Goal: Transaction & Acquisition: Purchase product/service

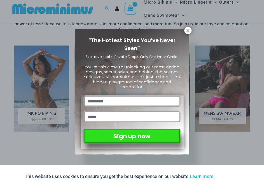
scroll to position [309, 0]
click at [189, 34] on icon at bounding box center [188, 35] width 3 height 3
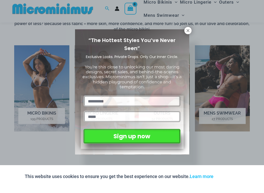
scroll to position [309, 0]
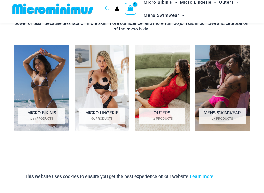
click at [108, 113] on h2 "Micro Lingerie 65 Products" at bounding box center [102, 121] width 47 height 16
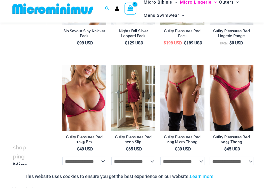
scroll to position [159, 0]
click at [161, 70] on img at bounding box center [161, 70] width 0 height 0
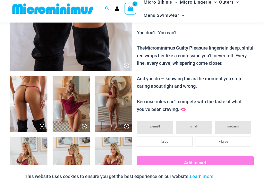
scroll to position [150, 0]
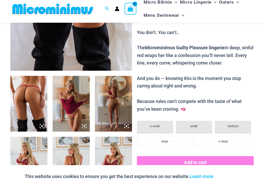
click at [71, 115] on img at bounding box center [71, 109] width 37 height 56
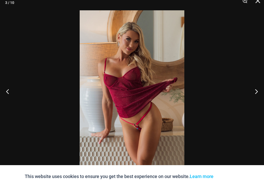
click at [258, 92] on button "Next" at bounding box center [254, 97] width 19 height 26
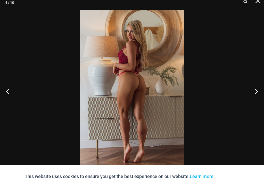
click at [256, 91] on button "Next" at bounding box center [254, 97] width 19 height 26
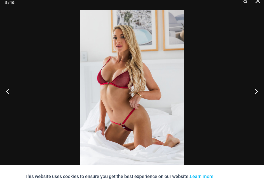
click at [258, 91] on button "Next" at bounding box center [254, 97] width 19 height 26
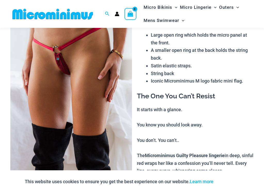
scroll to position [0, 0]
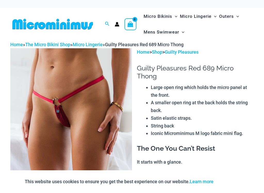
click at [97, 43] on link "Micro Lingerie" at bounding box center [88, 44] width 30 height 5
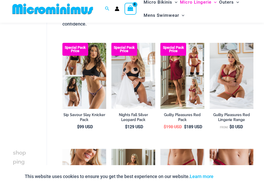
scroll to position [85, 0]
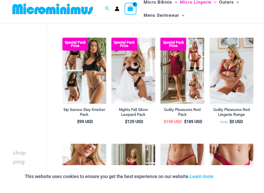
click at [139, 113] on h2 "Nights Fall Silver Leopard Pack" at bounding box center [133, 118] width 44 height 10
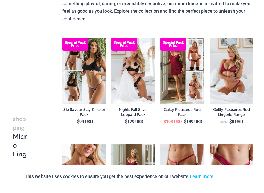
scroll to position [0, 0]
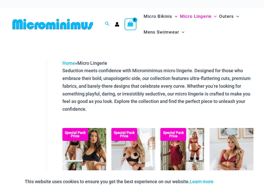
click at [62, 128] on img at bounding box center [62, 128] width 0 height 0
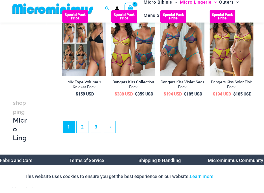
scroll to position [925, 0]
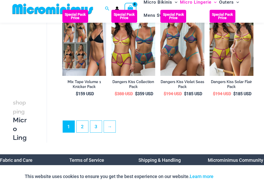
click at [161, 15] on img at bounding box center [161, 15] width 0 height 0
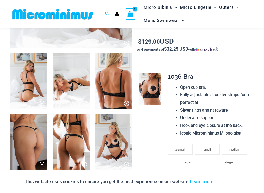
scroll to position [167, 0]
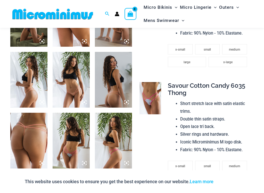
scroll to position [295, 0]
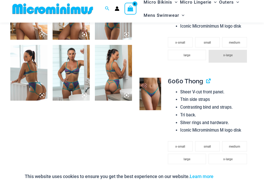
scroll to position [303, 0]
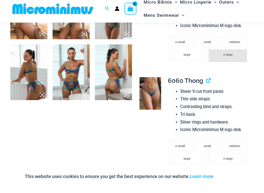
click at [76, 76] on img at bounding box center [71, 78] width 37 height 56
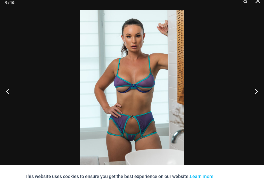
click at [258, 2] on button "Close" at bounding box center [256, 7] width 13 height 15
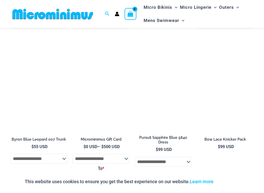
scroll to position [1210, 0]
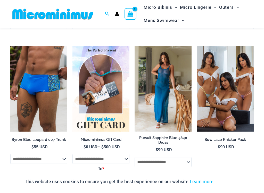
click at [135, 46] on img at bounding box center [135, 46] width 0 height 0
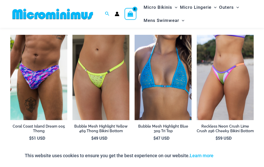
scroll to position [1016, 0]
